Goal: Navigation & Orientation: Find specific page/section

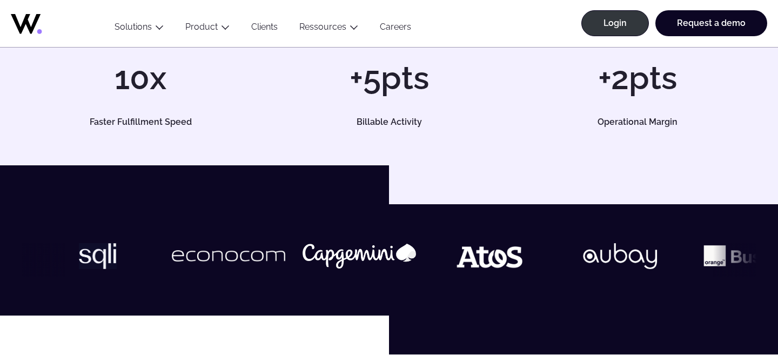
scroll to position [233, 0]
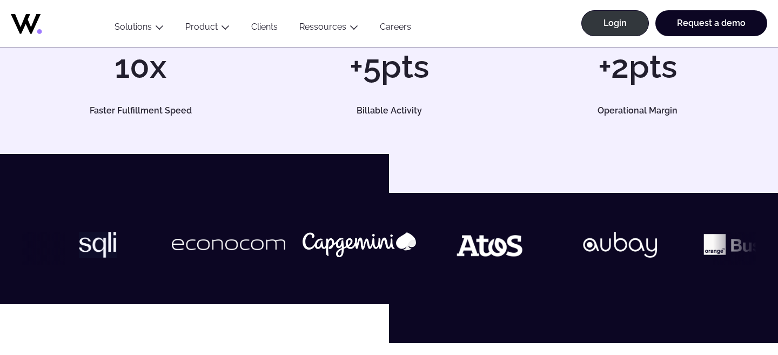
click at [273, 26] on link "Clients" at bounding box center [264, 29] width 48 height 15
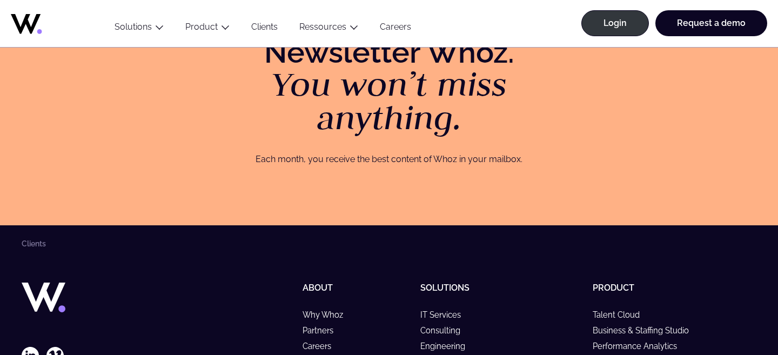
scroll to position [1801, 0]
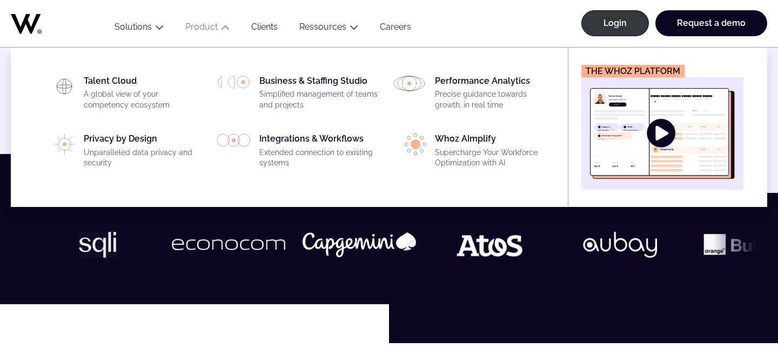
click at [217, 25] on button "Product" at bounding box center [208, 29] width 66 height 15
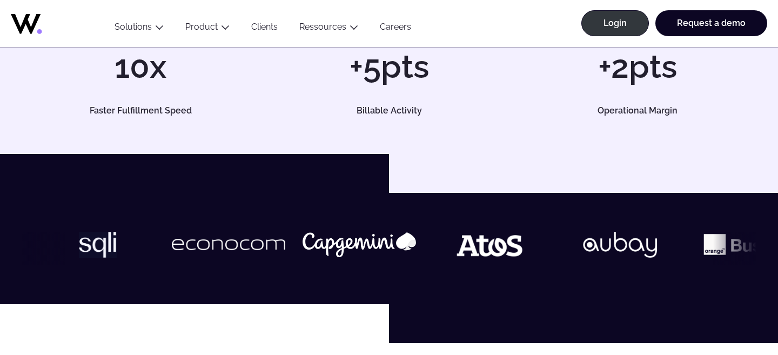
click at [264, 30] on link "Clients" at bounding box center [264, 29] width 48 height 15
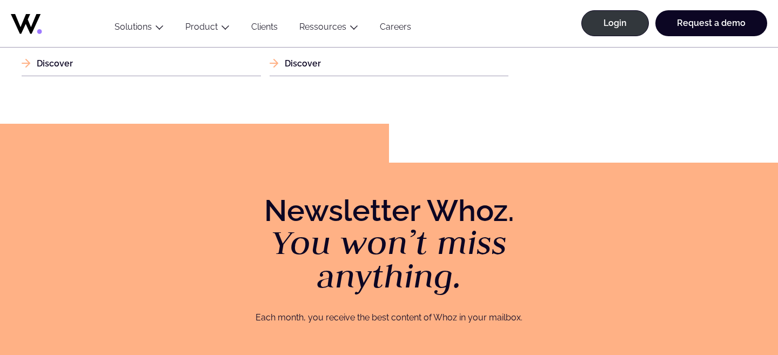
scroll to position [1218, 0]
